Goal: Task Accomplishment & Management: Manage account settings

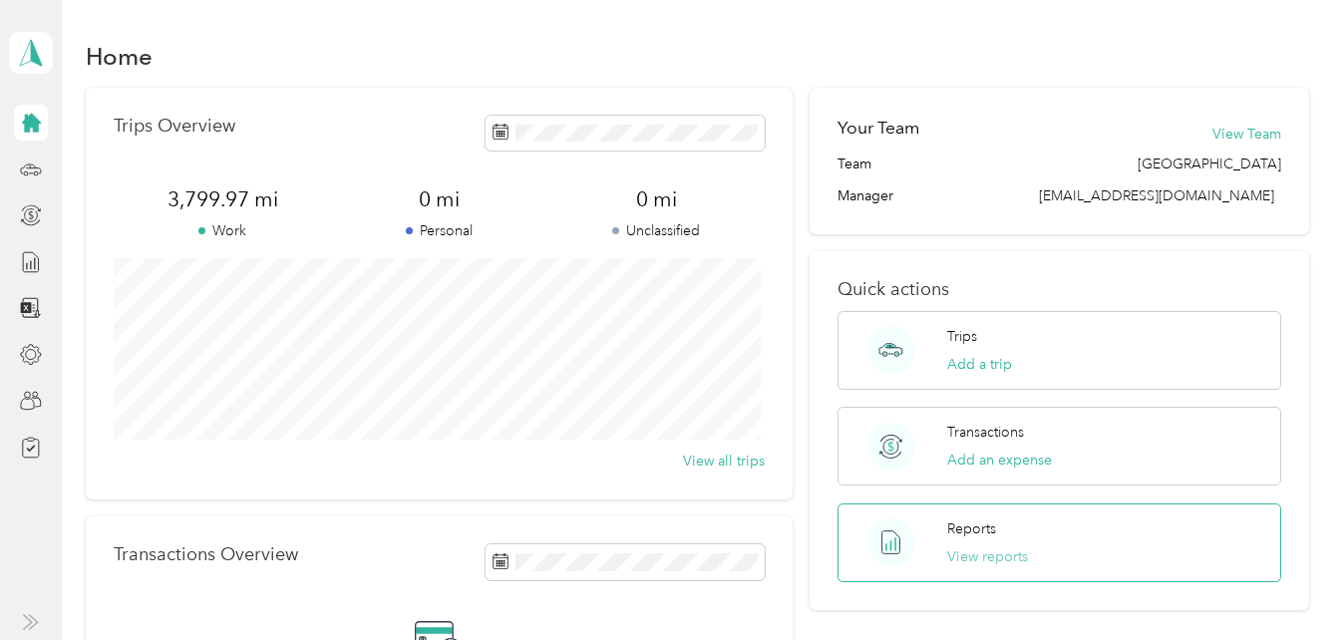
click at [999, 556] on button "View reports" at bounding box center [987, 556] width 81 height 21
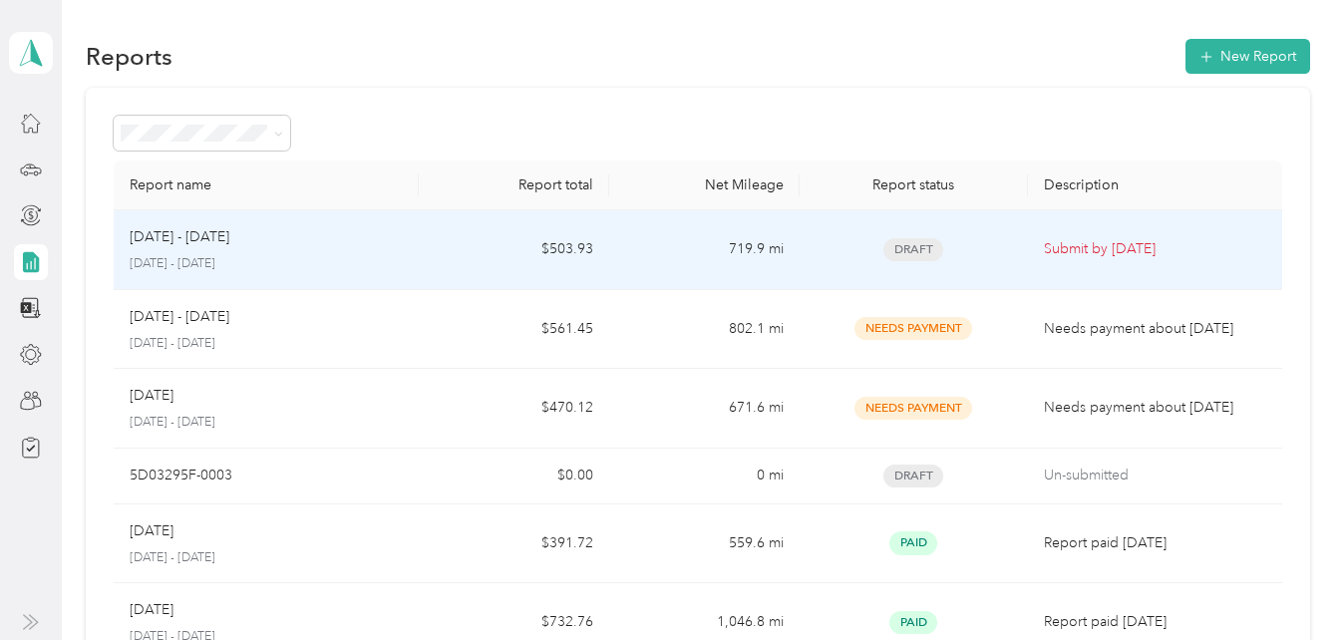
click at [254, 258] on p "[DATE] - [DATE]" at bounding box center [266, 264] width 272 height 18
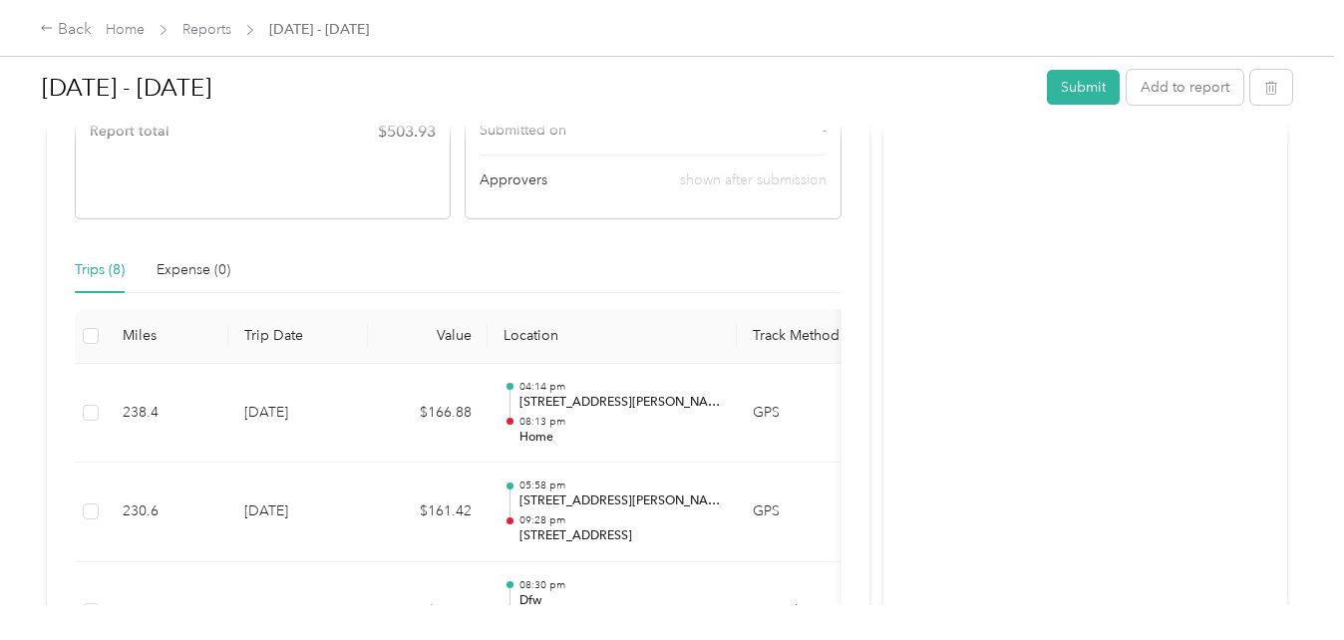
scroll to position [698, 0]
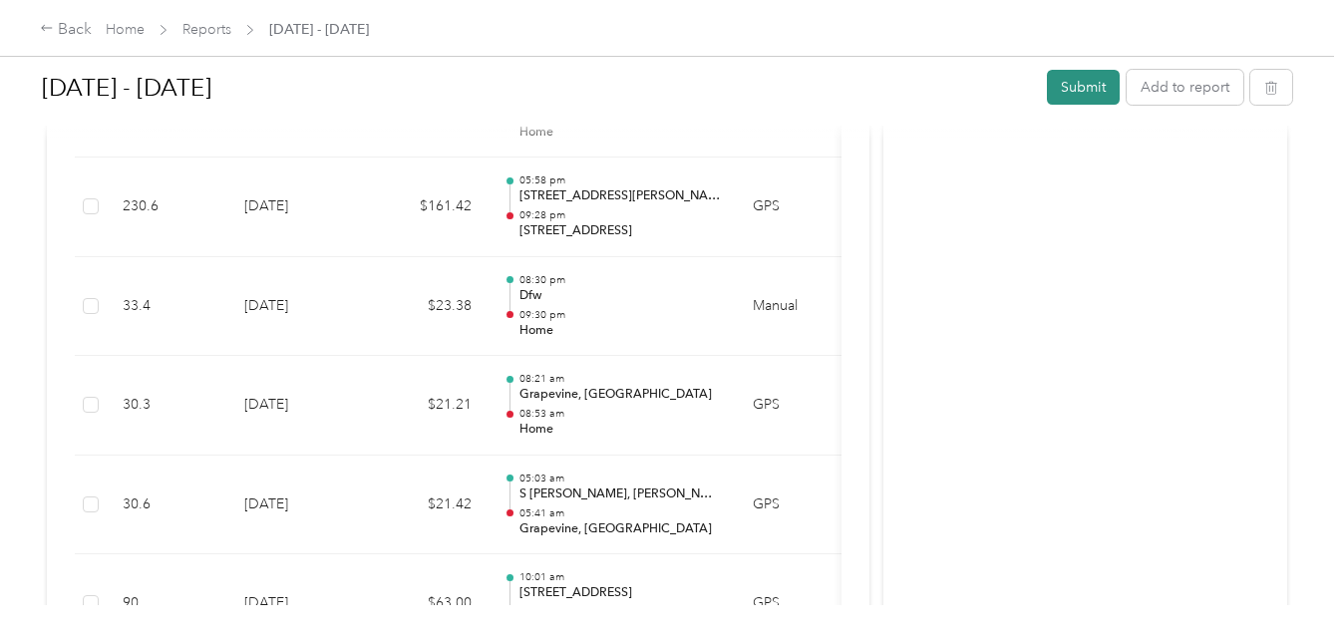
click at [1085, 83] on button "Submit" at bounding box center [1083, 87] width 73 height 35
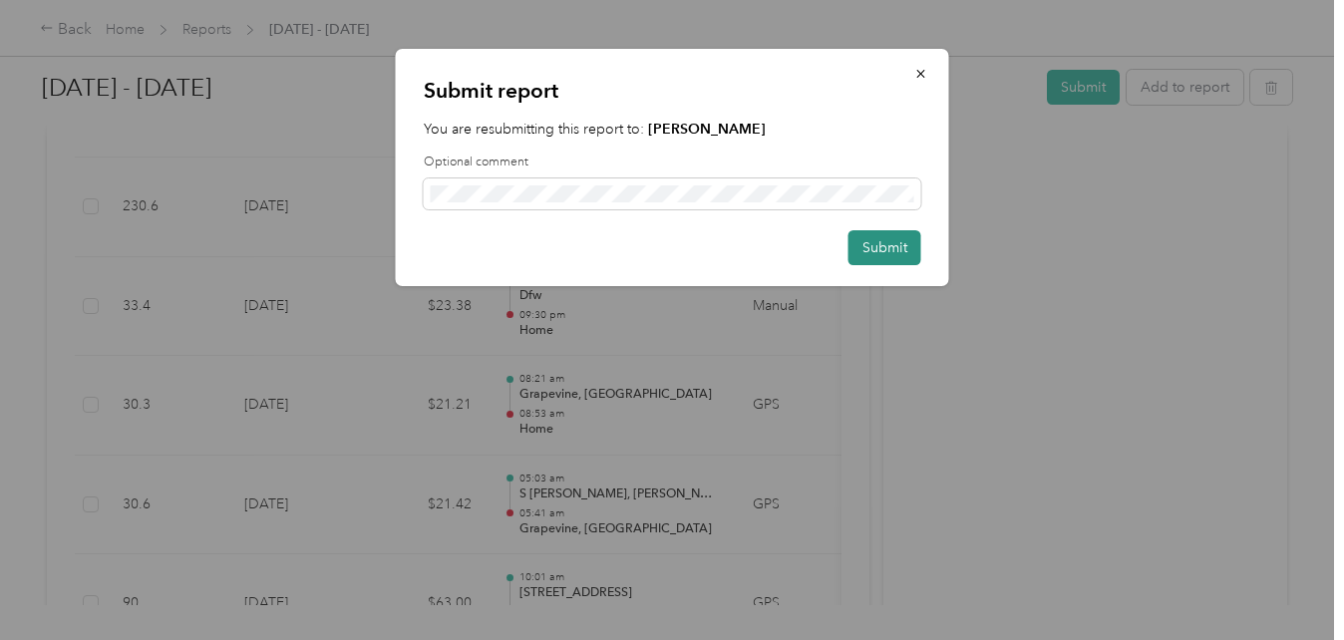
click at [888, 239] on button "Submit" at bounding box center [884, 247] width 73 height 35
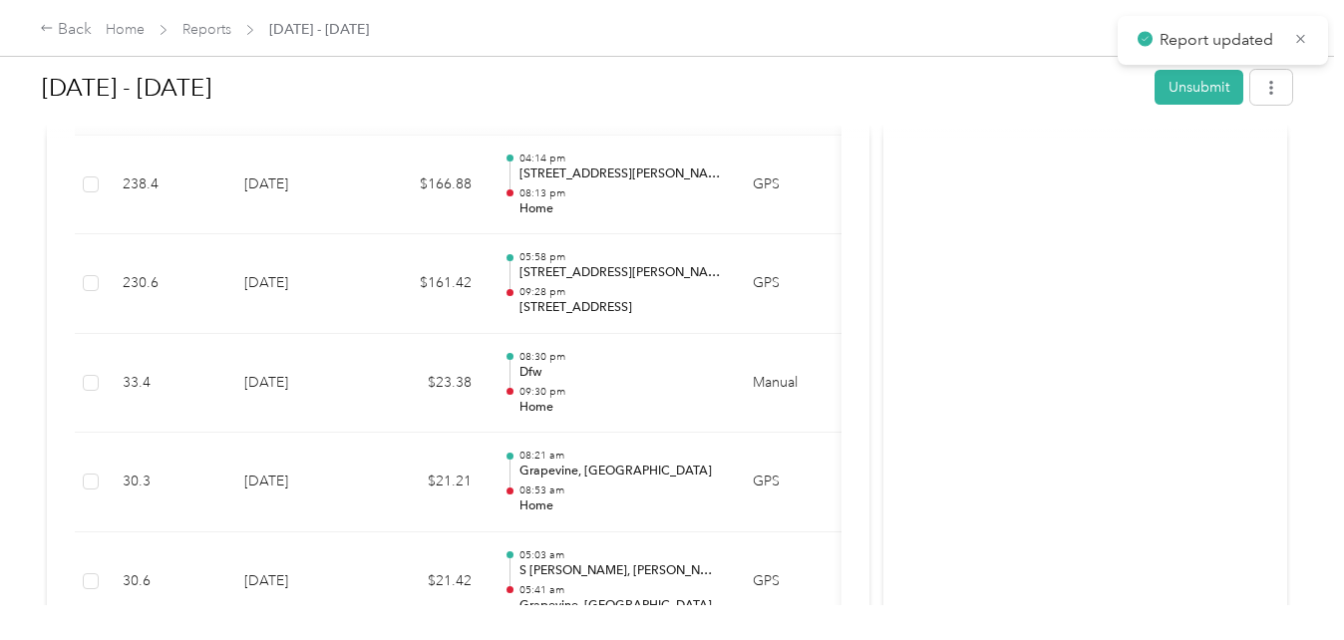
scroll to position [350, 0]
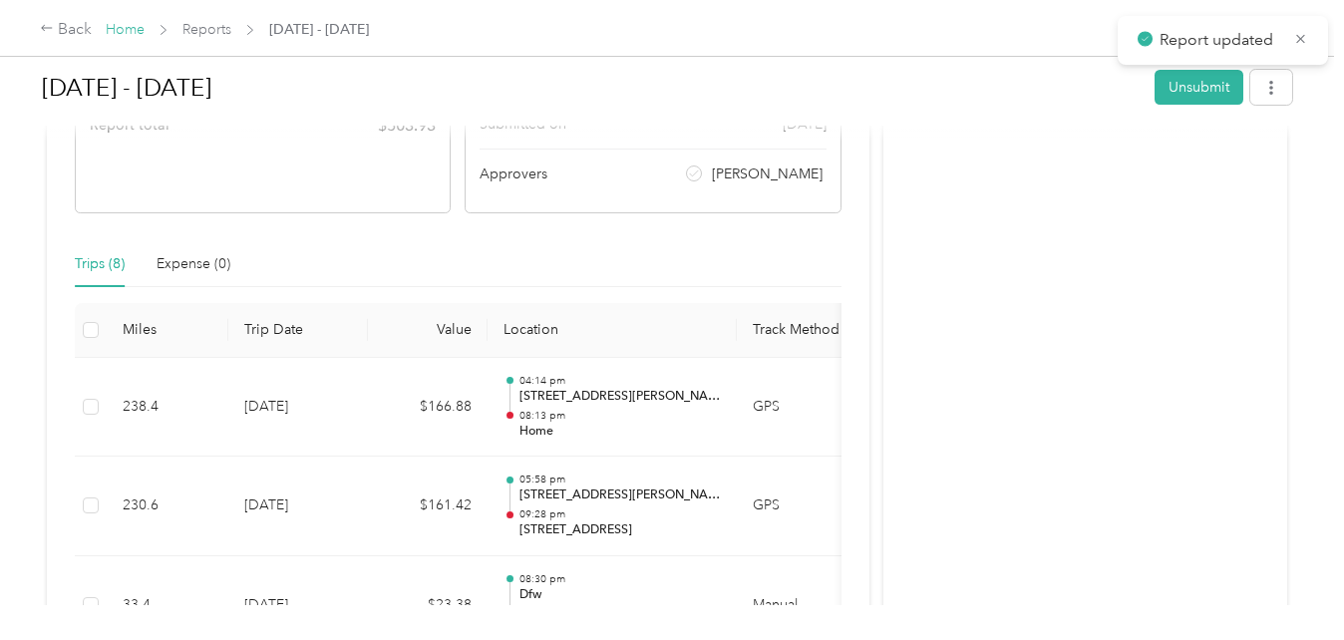
click at [121, 29] on link "Home" at bounding box center [125, 29] width 39 height 17
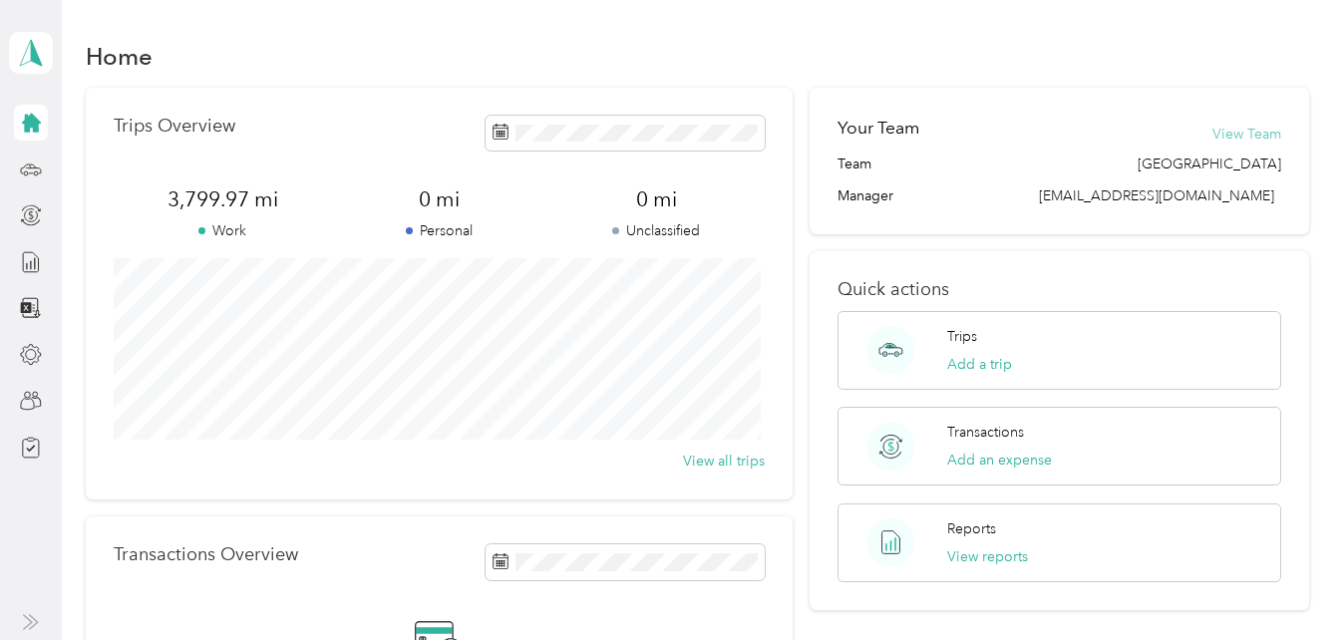
click at [1254, 130] on button "View Team" at bounding box center [1246, 134] width 69 height 21
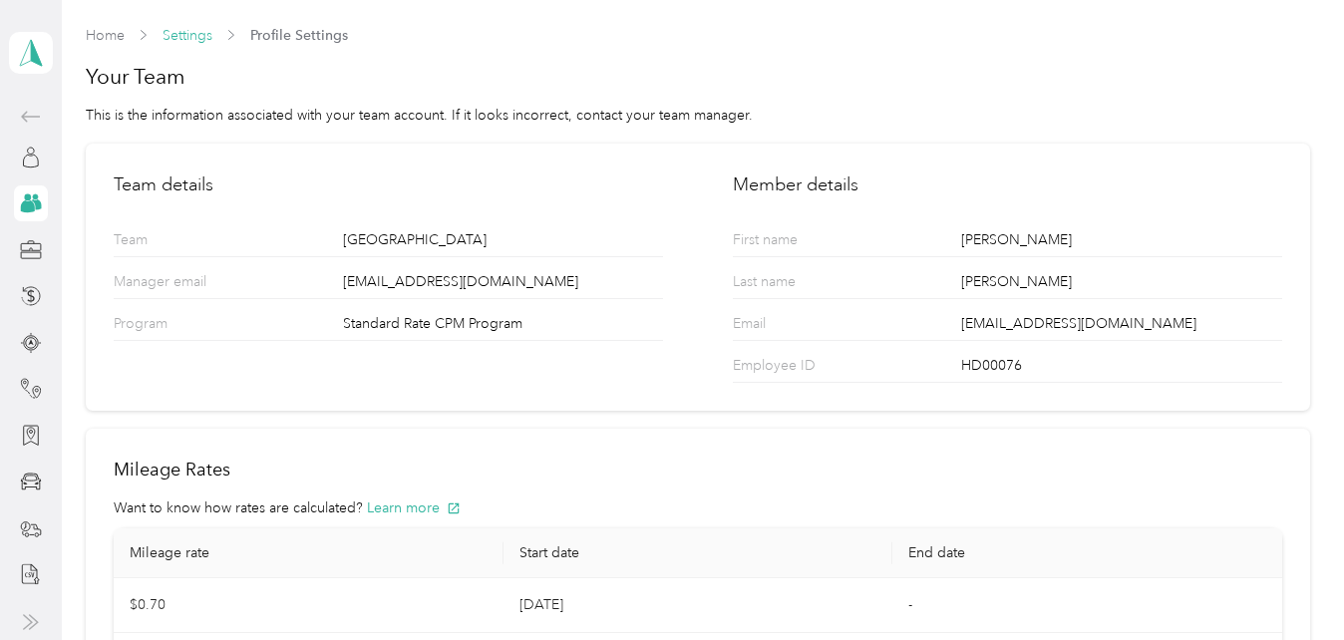
click at [181, 42] on link "Settings" at bounding box center [187, 35] width 50 height 17
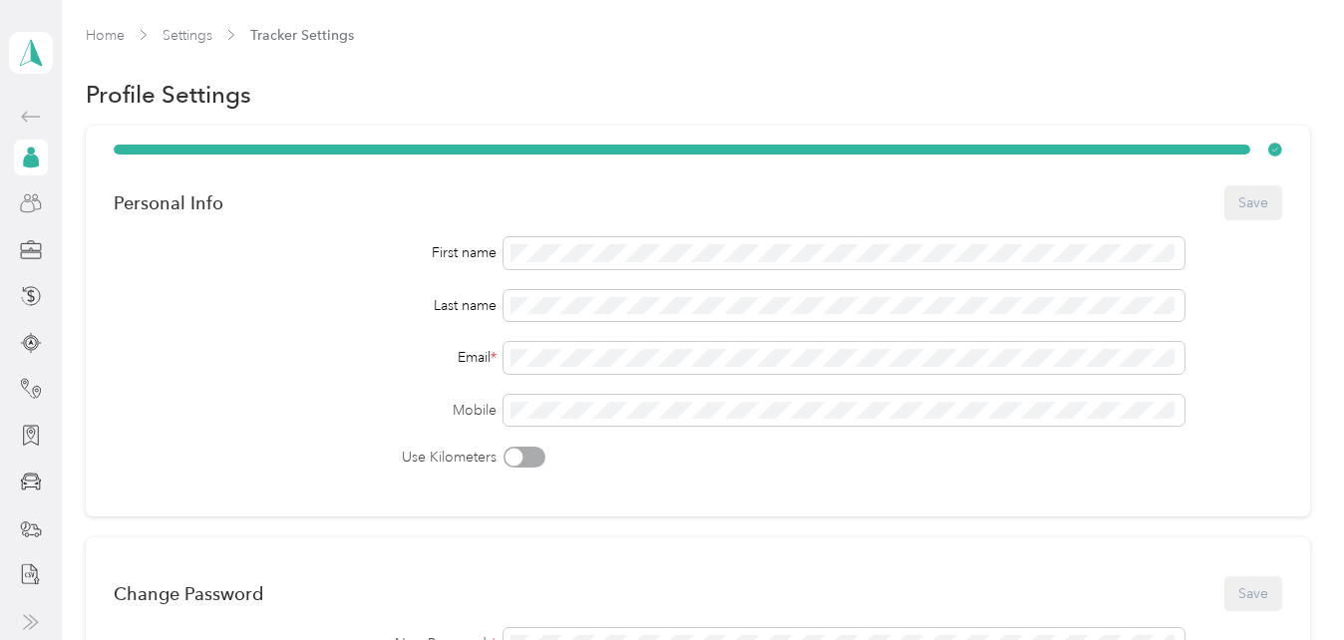
click at [25, 198] on circle at bounding box center [28, 197] width 6 height 6
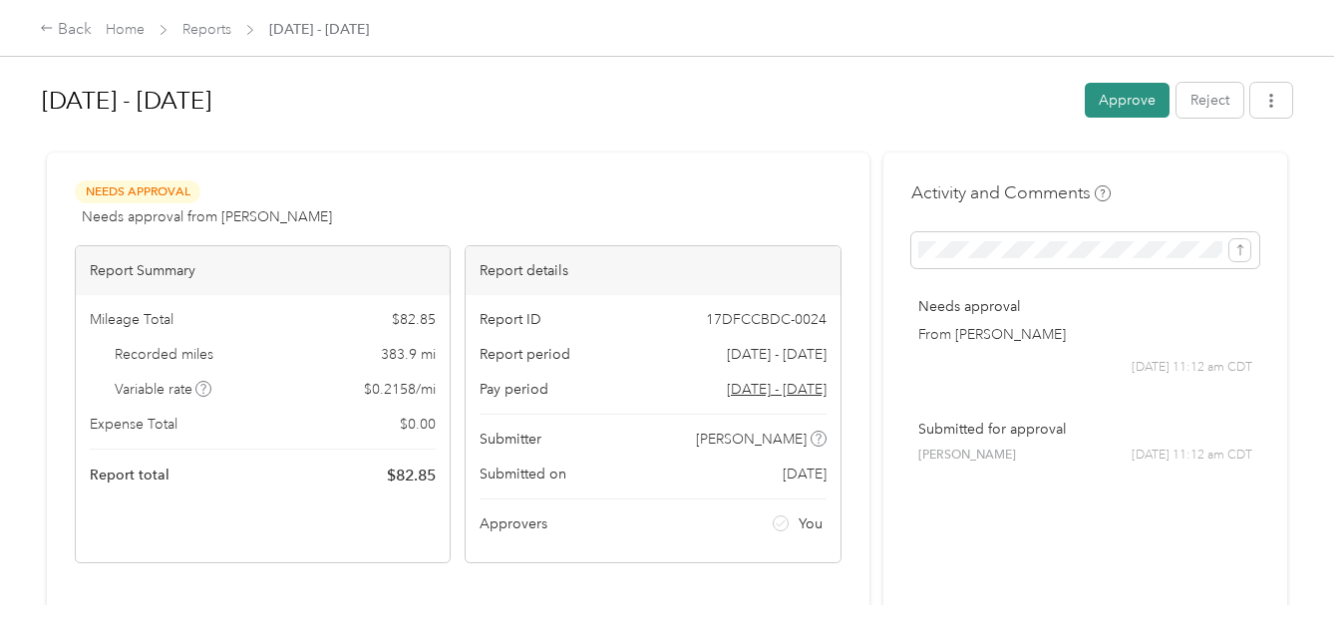
click at [1128, 100] on button "Approve" at bounding box center [1127, 100] width 85 height 35
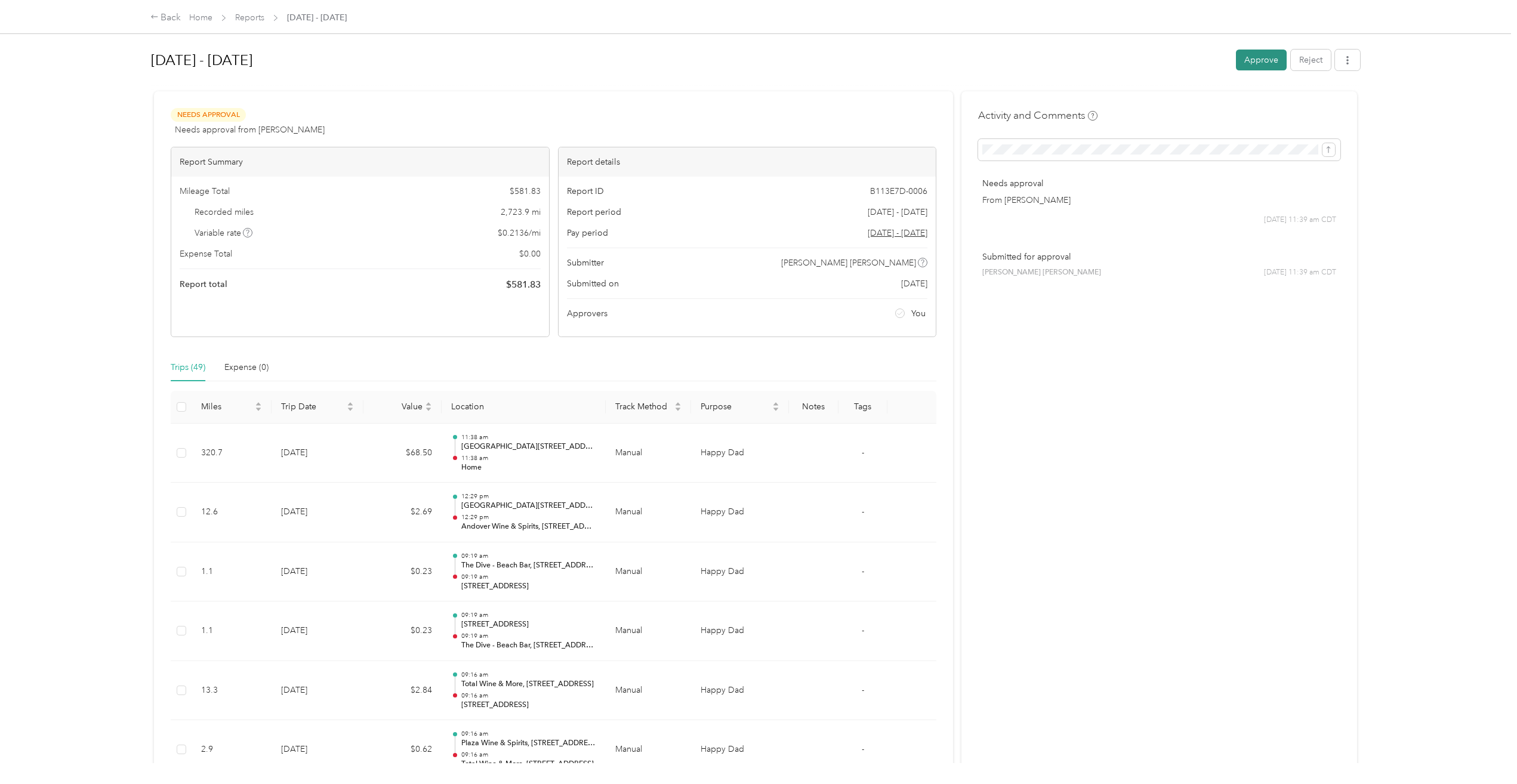
click at [1260, 55] on button "Approve" at bounding box center [1261, 60] width 51 height 21
